Goal: Feedback & Contribution: Contribute content

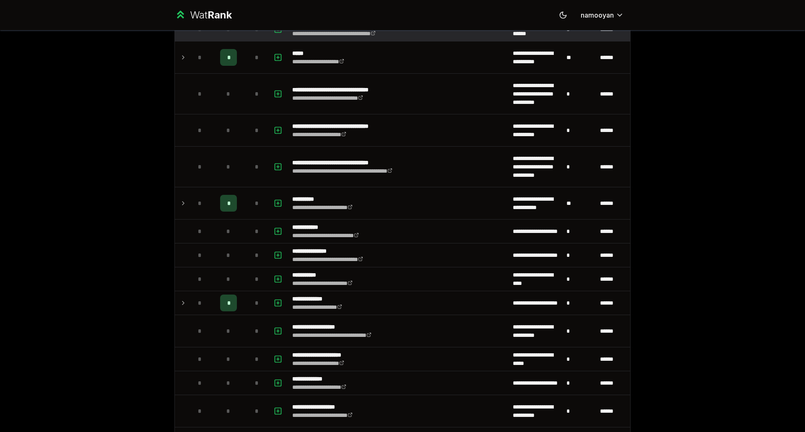
scroll to position [403, 0]
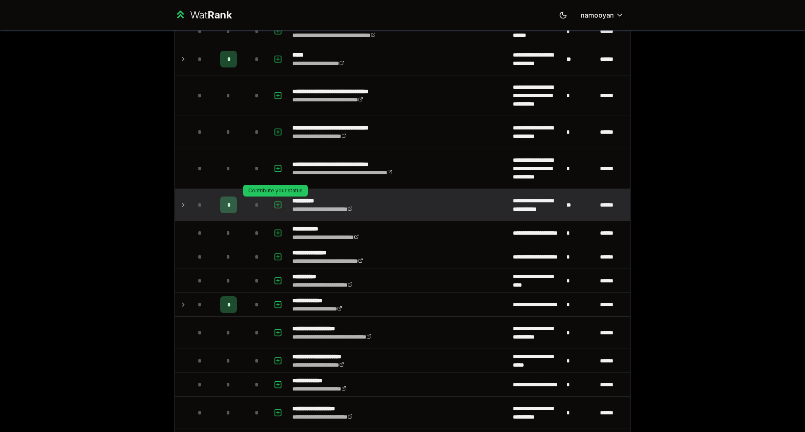
click at [274, 207] on icon "button" at bounding box center [278, 205] width 8 height 10
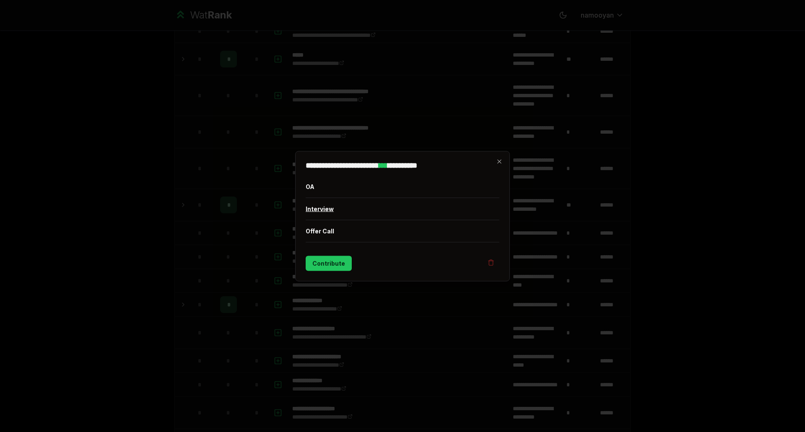
click at [350, 210] on button "Interview" at bounding box center [403, 209] width 194 height 22
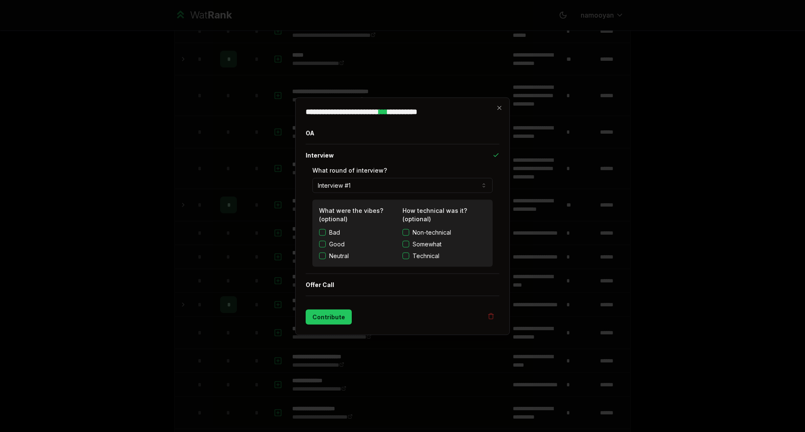
click at [350, 184] on button "Interview #1" at bounding box center [402, 185] width 180 height 15
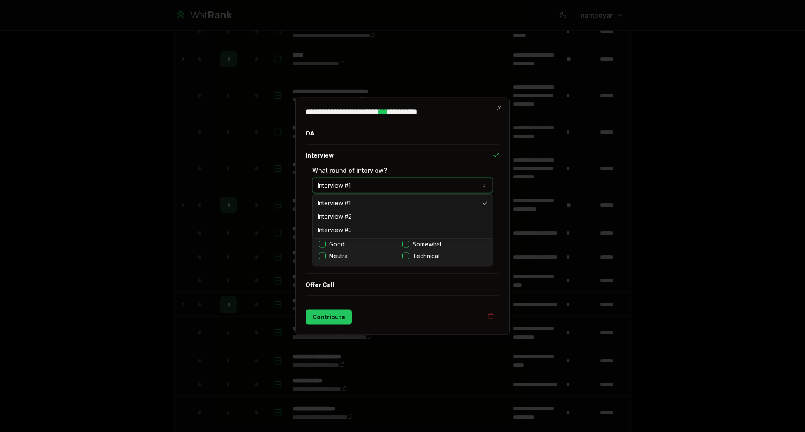
click at [342, 185] on button "Interview #1" at bounding box center [402, 185] width 180 height 15
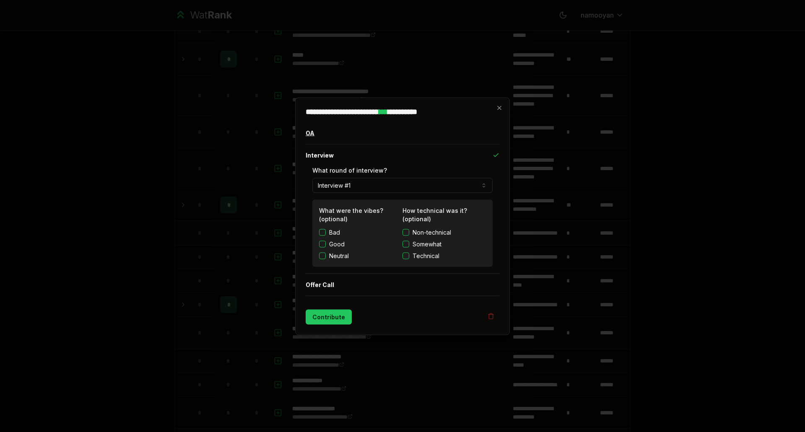
click at [330, 134] on button "OA" at bounding box center [403, 133] width 194 height 22
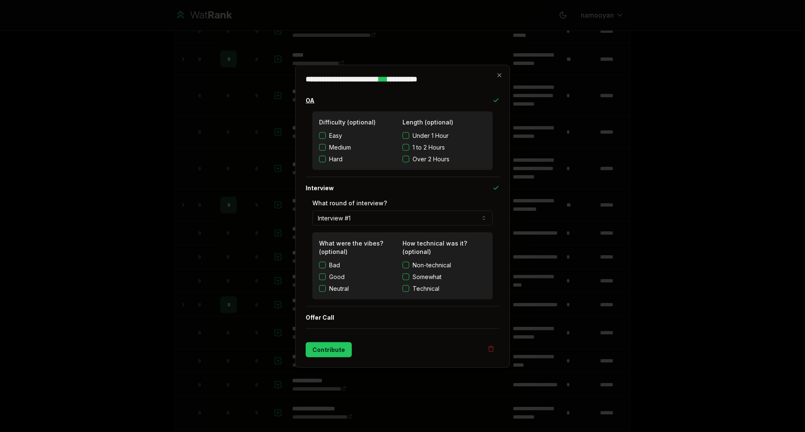
click at [327, 93] on button "OA" at bounding box center [403, 100] width 194 height 22
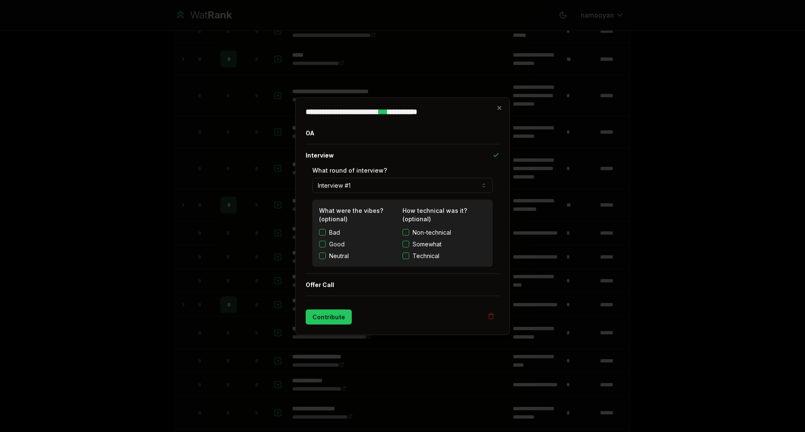
click at [344, 184] on button "Interview #1" at bounding box center [402, 185] width 180 height 15
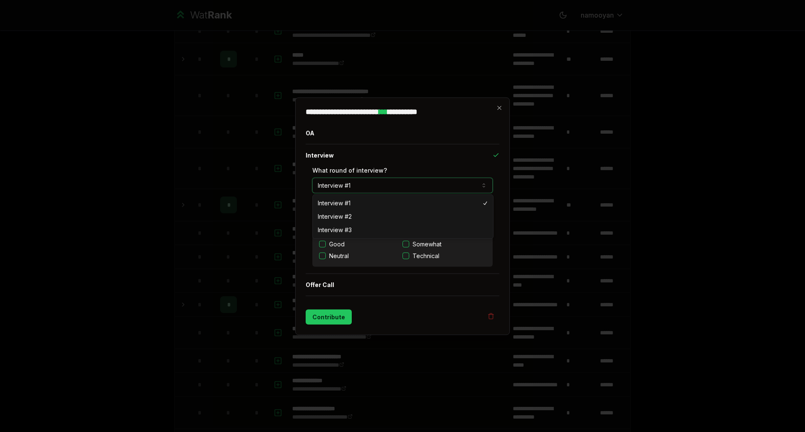
click at [344, 184] on button "Interview #1" at bounding box center [402, 185] width 180 height 15
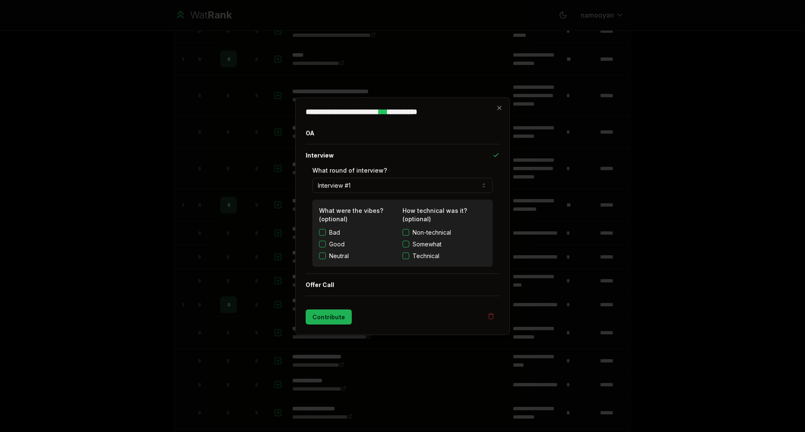
click at [324, 313] on button "Contribute" at bounding box center [329, 316] width 46 height 15
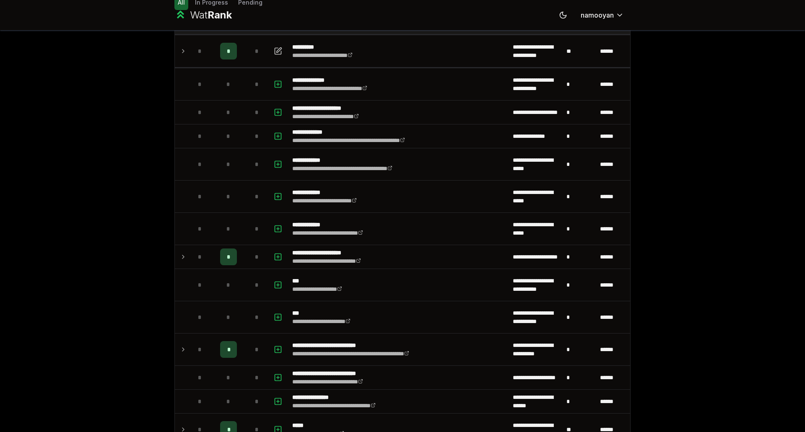
scroll to position [0, 0]
